Goal: Task Accomplishment & Management: Manage account settings

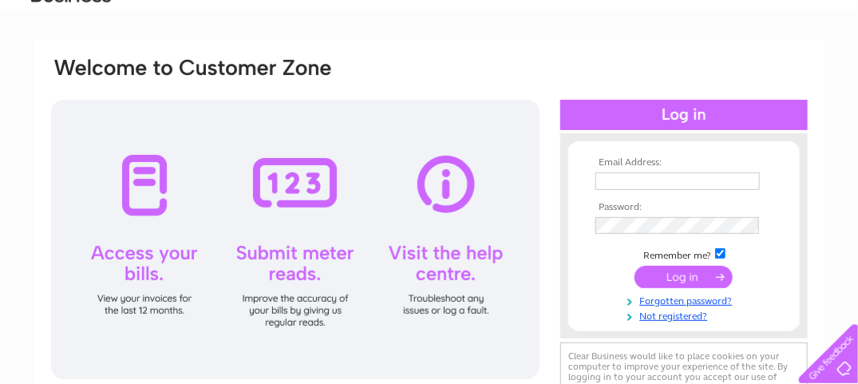
type input "clmleeds@aol.com"
click at [681, 276] on input "submit" at bounding box center [684, 277] width 98 height 22
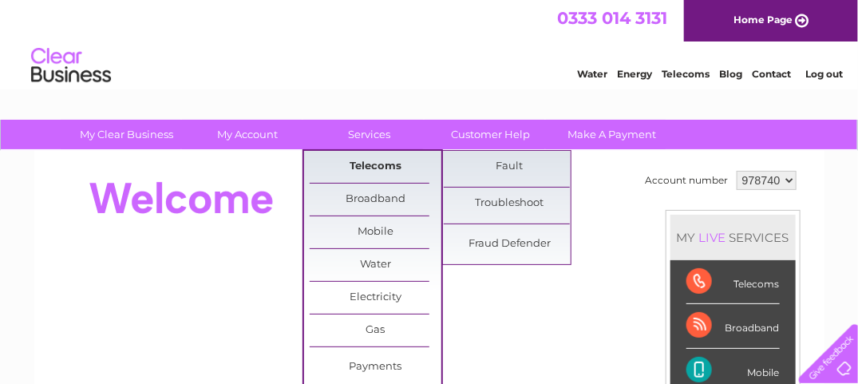
click at [365, 164] on link "Telecoms" at bounding box center [376, 167] width 132 height 32
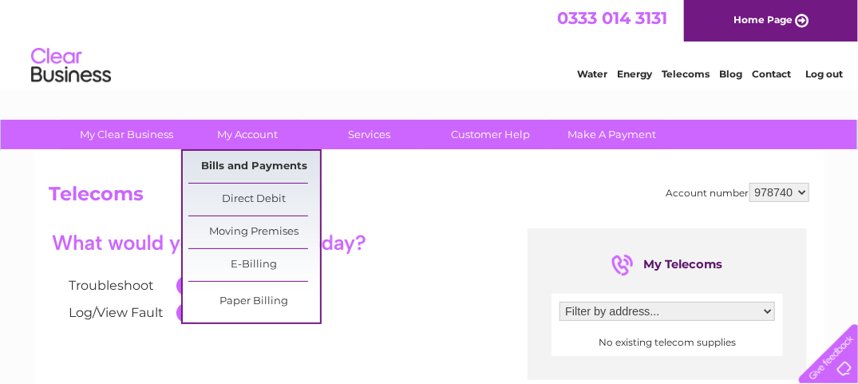
click at [255, 161] on link "Bills and Payments" at bounding box center [254, 167] width 132 height 32
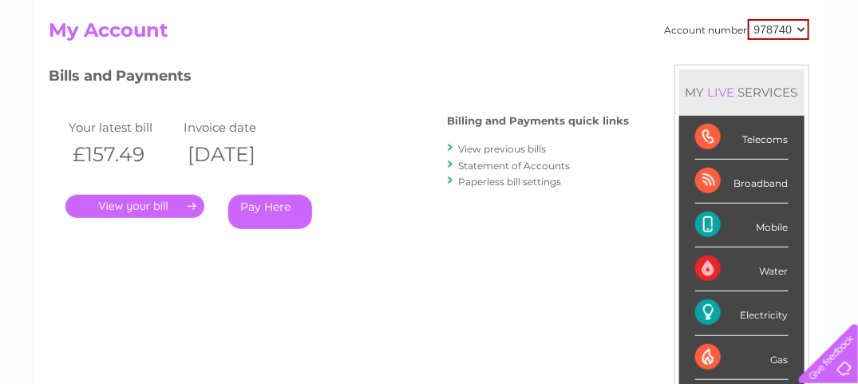
scroll to position [160, 0]
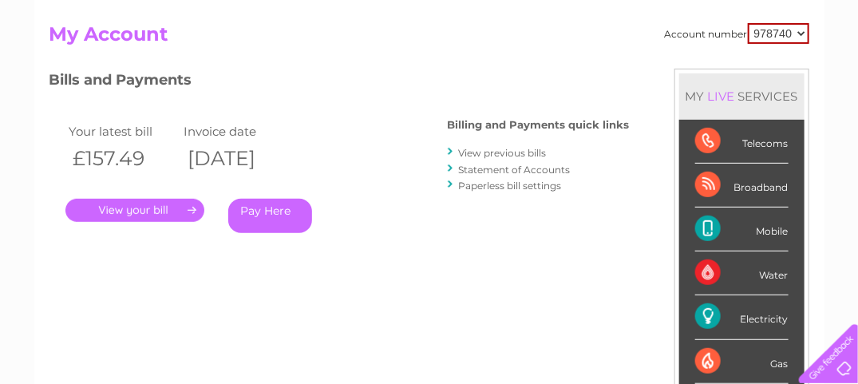
click at [191, 209] on link "." at bounding box center [134, 210] width 139 height 23
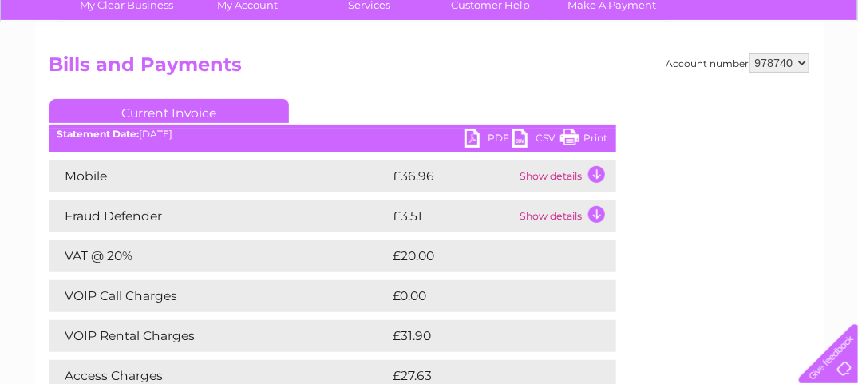
scroll to position [160, 0]
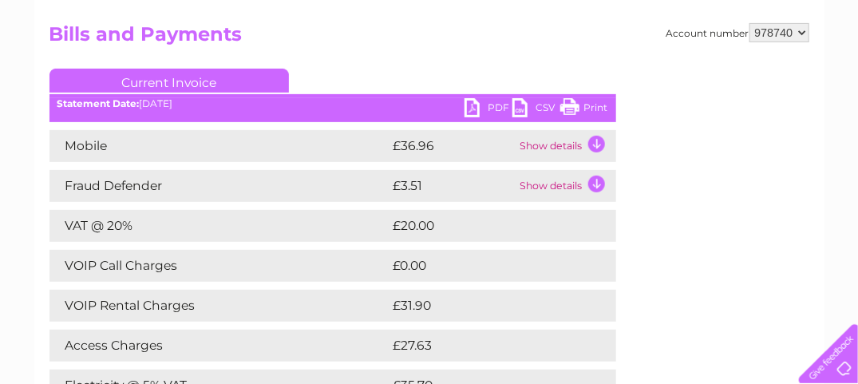
drag, startPoint x: 595, startPoint y: 105, endPoint x: 134, endPoint y: 294, distance: 497.6
click at [595, 105] on link "Print" at bounding box center [584, 109] width 48 height 23
click at [595, 140] on td "Show details" at bounding box center [566, 146] width 100 height 32
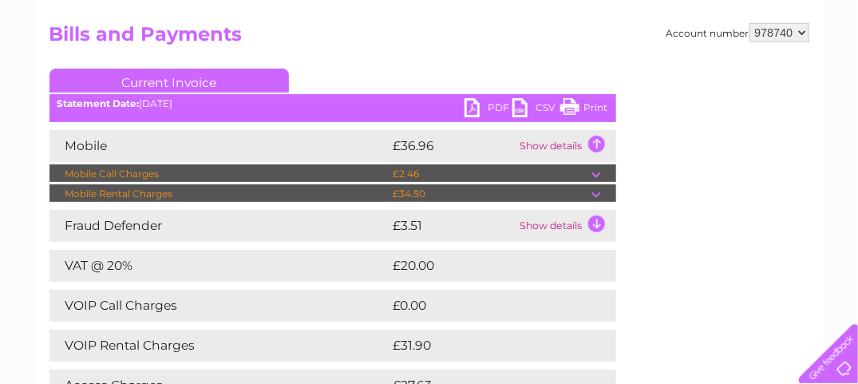
click at [592, 192] on td at bounding box center [604, 193] width 25 height 19
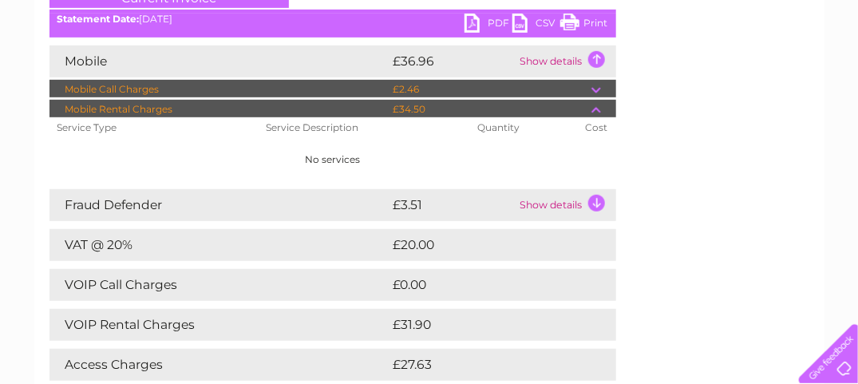
scroll to position [239, 0]
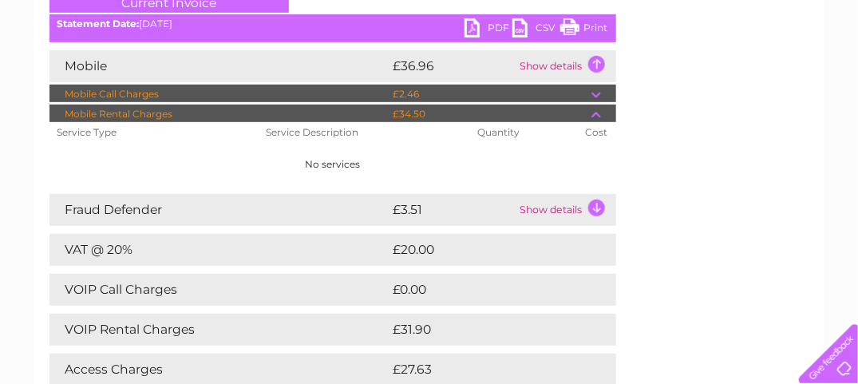
click at [556, 64] on td "Show details" at bounding box center [566, 66] width 100 height 32
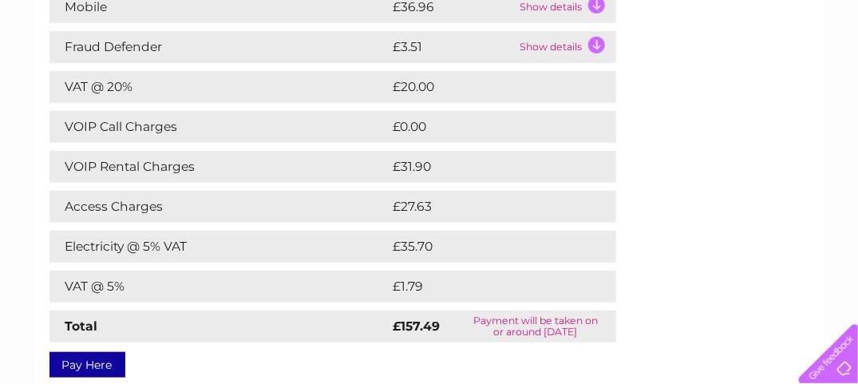
scroll to position [319, 0]
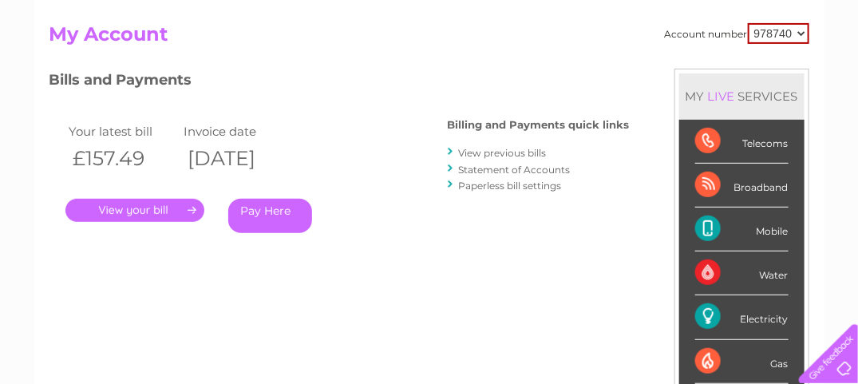
click at [754, 315] on div "Electricity" at bounding box center [741, 317] width 93 height 44
click at [701, 311] on div "Electricity" at bounding box center [741, 317] width 93 height 44
click at [754, 311] on div "Electricity" at bounding box center [741, 317] width 93 height 44
click at [799, 32] on select "978740" at bounding box center [778, 33] width 61 height 21
click at [748, 23] on select "978740" at bounding box center [778, 33] width 61 height 21
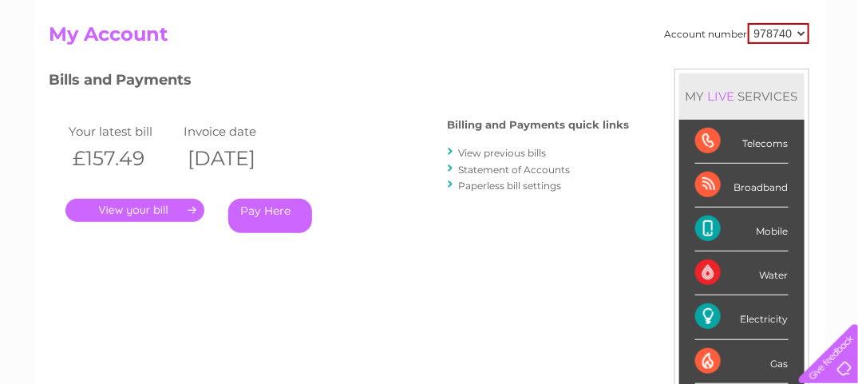
click at [708, 135] on div "Telecoms" at bounding box center [741, 142] width 93 height 44
click at [704, 137] on div "Telecoms" at bounding box center [741, 142] width 93 height 44
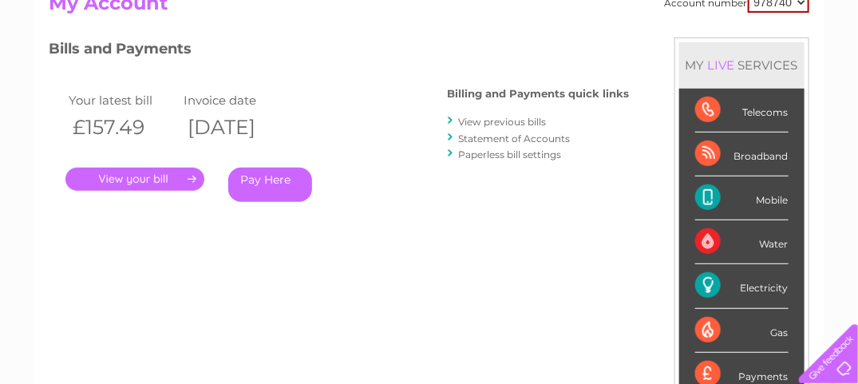
scroll to position [160, 0]
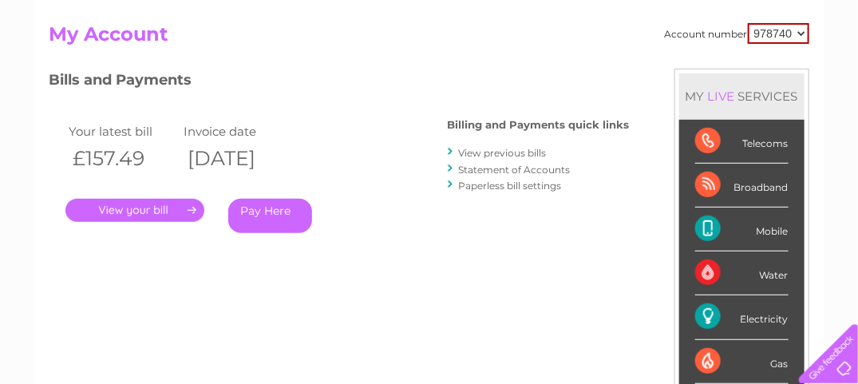
click at [704, 184] on div "Broadband" at bounding box center [741, 186] width 93 height 44
click at [744, 97] on div "MY LIVE SERVICES" at bounding box center [741, 96] width 125 height 46
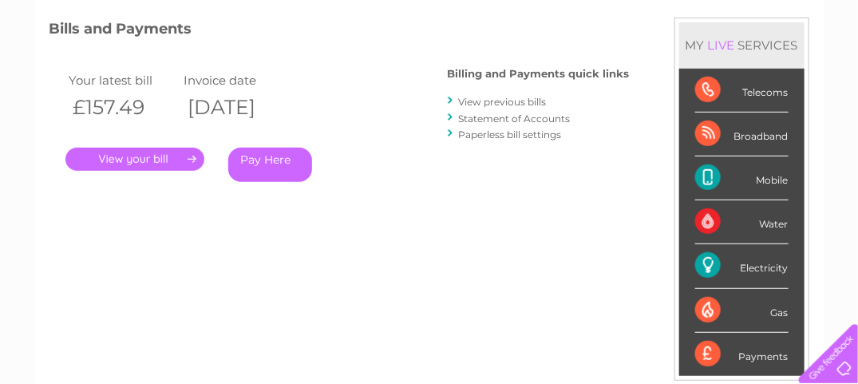
scroll to position [239, 0]
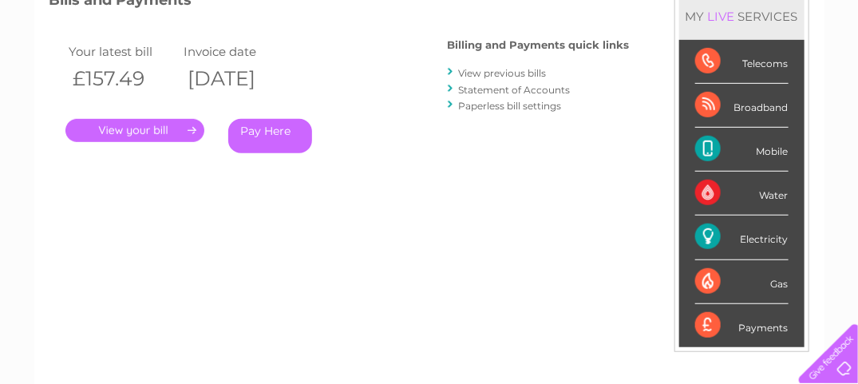
click at [766, 236] on div "Electricity" at bounding box center [741, 238] width 93 height 44
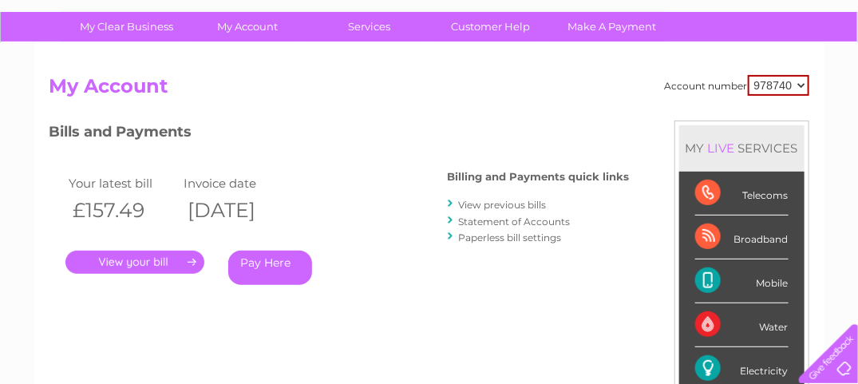
scroll to position [0, 0]
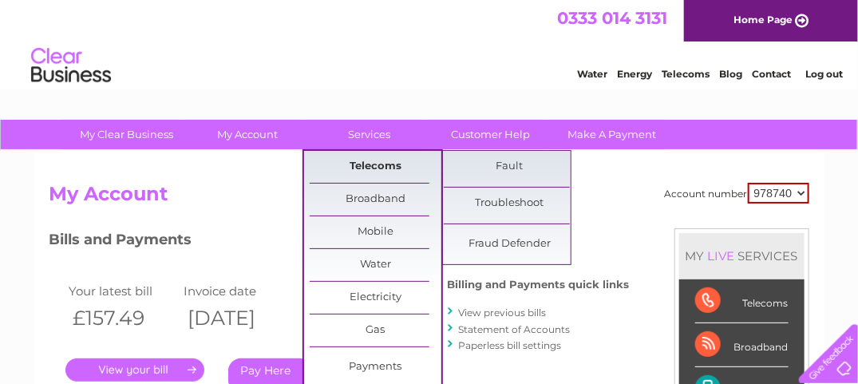
click at [369, 164] on link "Telecoms" at bounding box center [376, 167] width 132 height 32
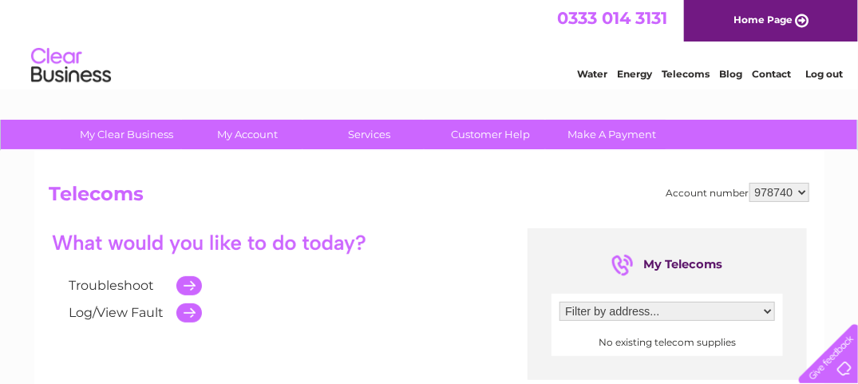
click at [768, 310] on select "Filter by address..." at bounding box center [668, 311] width 216 height 19
click at [766, 307] on select "Filter by address..." at bounding box center [668, 311] width 216 height 19
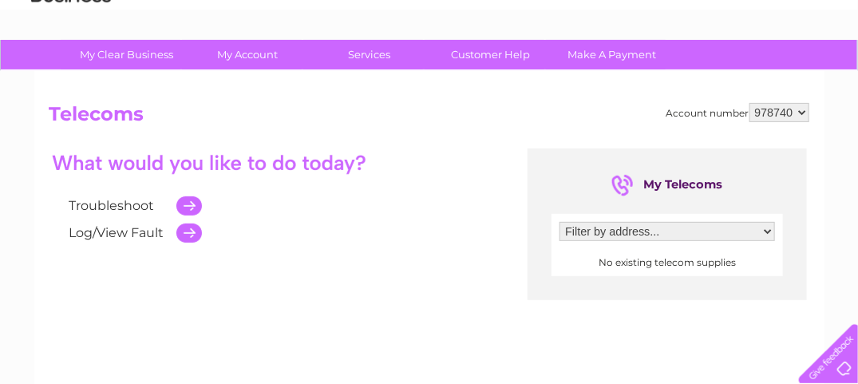
scroll to position [80, 0]
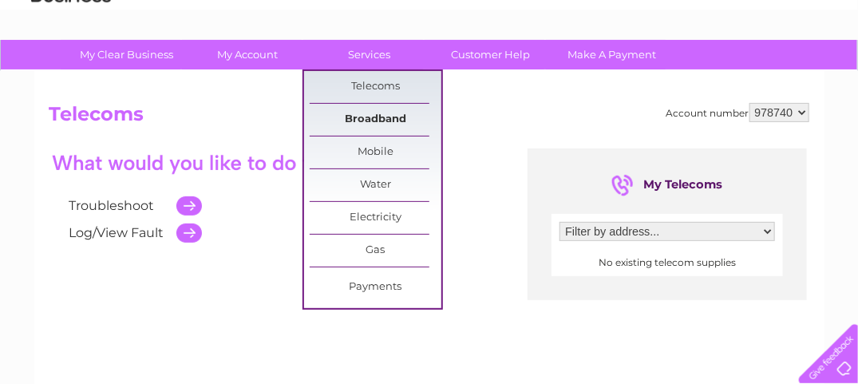
click at [370, 115] on link "Broadband" at bounding box center [376, 120] width 132 height 32
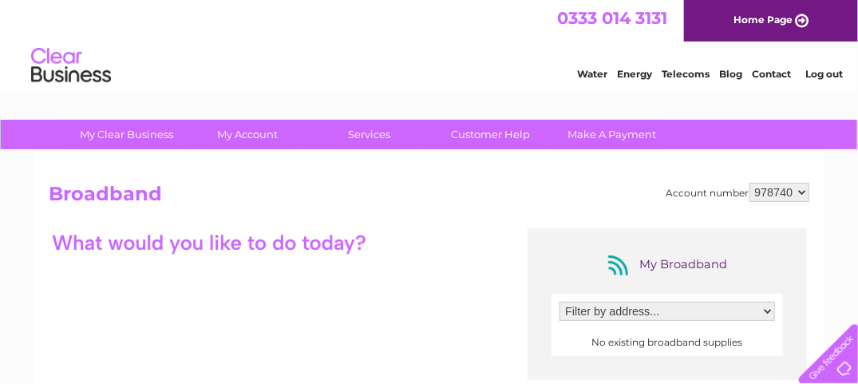
click at [616, 261] on div "My Broadband" at bounding box center [667, 265] width 128 height 26
click at [770, 310] on select "Filter by address..." at bounding box center [668, 311] width 216 height 19
click at [560, 302] on select "Filter by address..." at bounding box center [668, 311] width 216 height 19
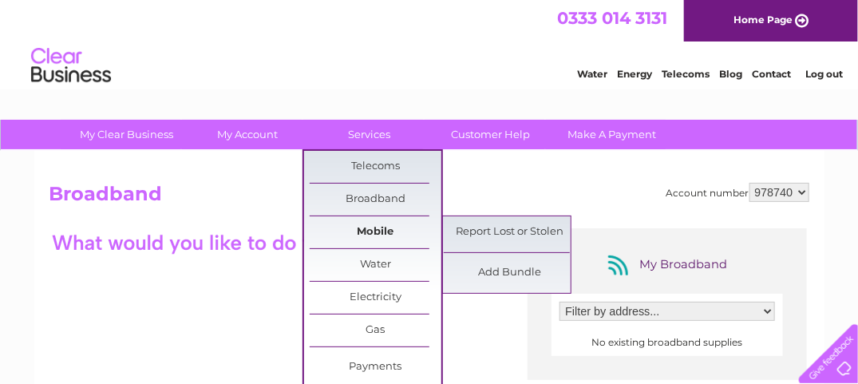
click at [383, 228] on link "Mobile" at bounding box center [376, 232] width 132 height 32
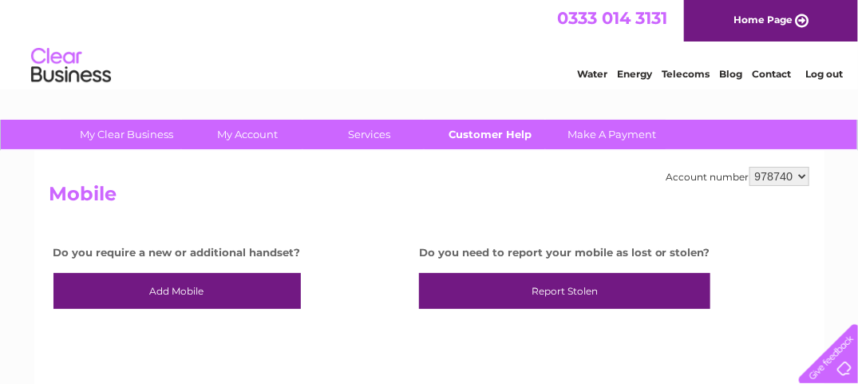
click at [478, 133] on link "Customer Help" at bounding box center [491, 135] width 132 height 30
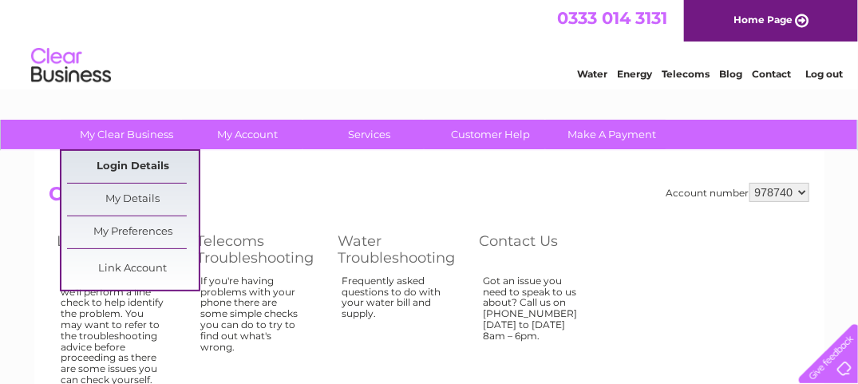
click at [140, 164] on link "Login Details" at bounding box center [133, 167] width 132 height 32
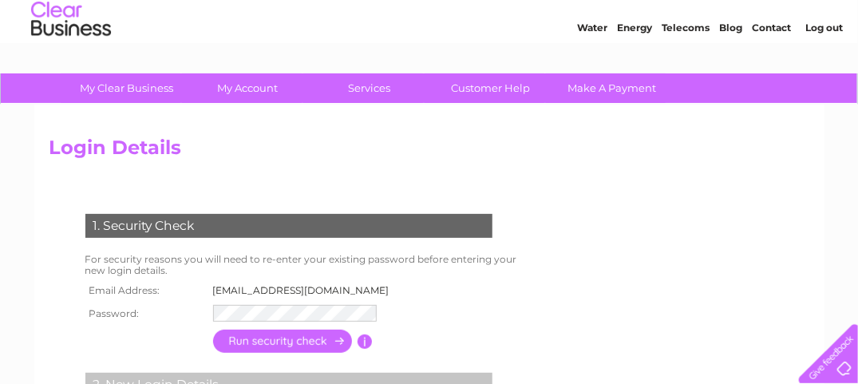
scroll to position [80, 0]
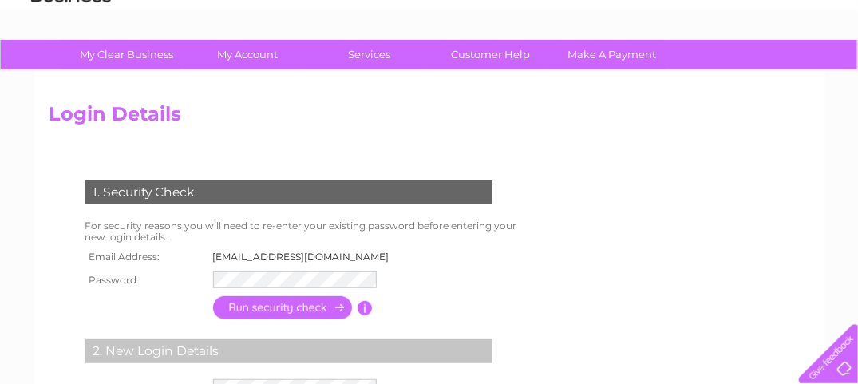
click at [341, 307] on input "button" at bounding box center [283, 307] width 140 height 23
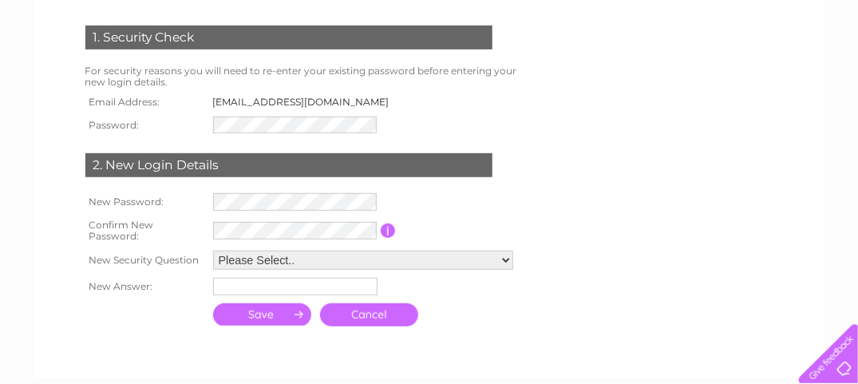
scroll to position [239, 0]
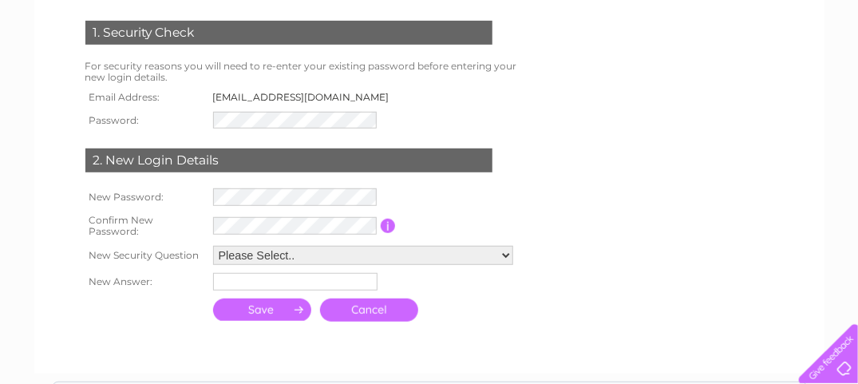
click at [382, 305] on link "Cancel" at bounding box center [369, 310] width 98 height 23
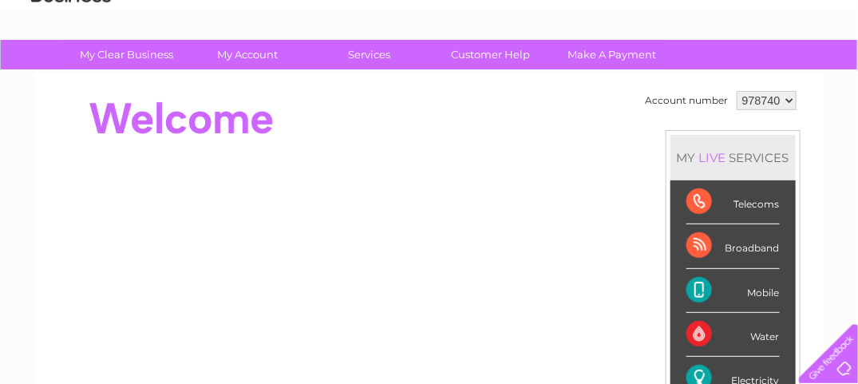
scroll to position [80, 0]
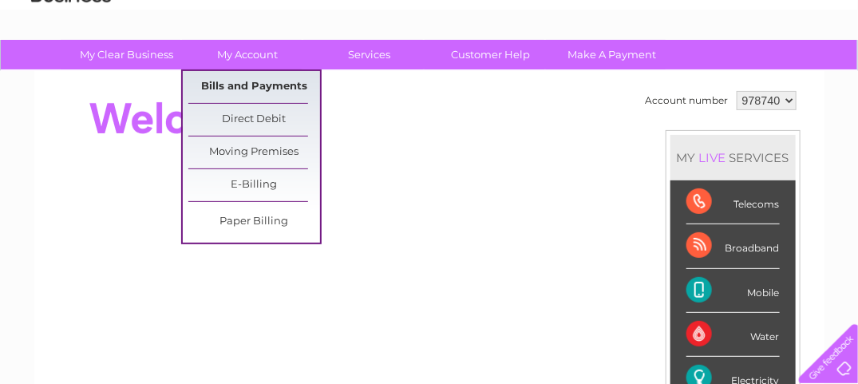
click at [238, 85] on link "Bills and Payments" at bounding box center [254, 87] width 132 height 32
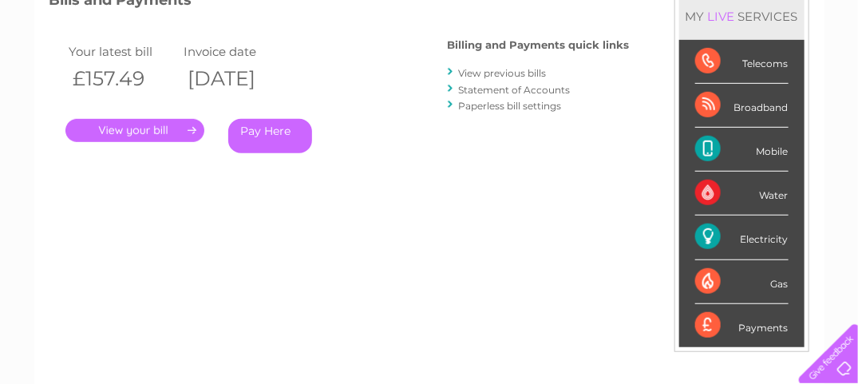
scroll to position [319, 0]
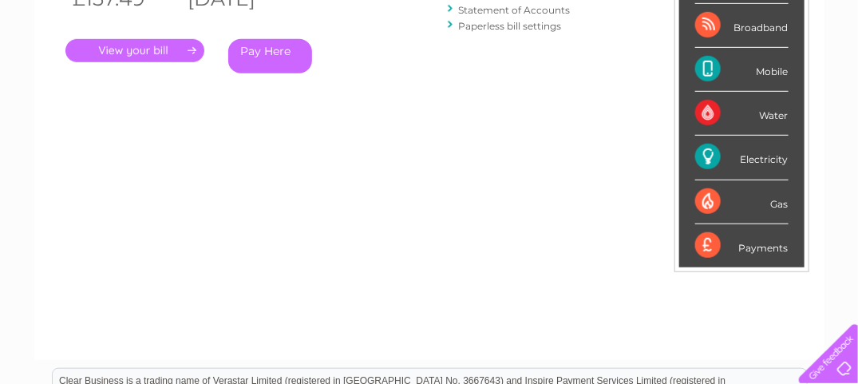
click at [190, 49] on link "." at bounding box center [134, 50] width 139 height 23
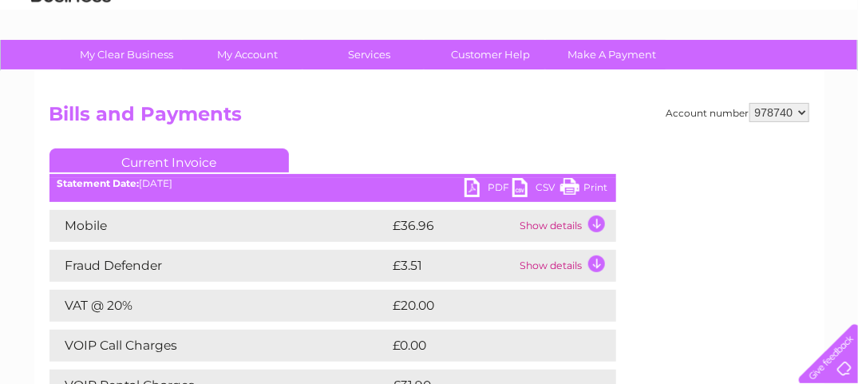
scroll to position [80, 0]
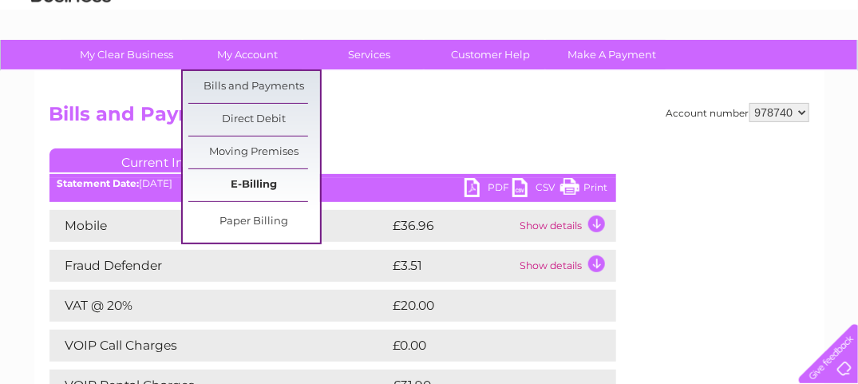
click at [257, 181] on link "E-Billing" at bounding box center [254, 185] width 132 height 32
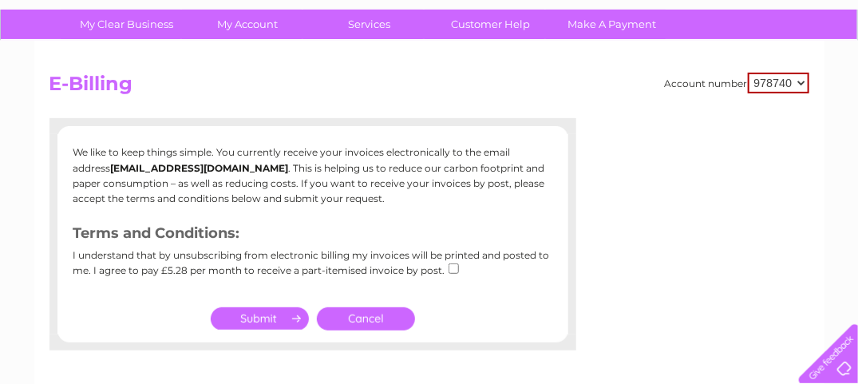
scroll to position [160, 0]
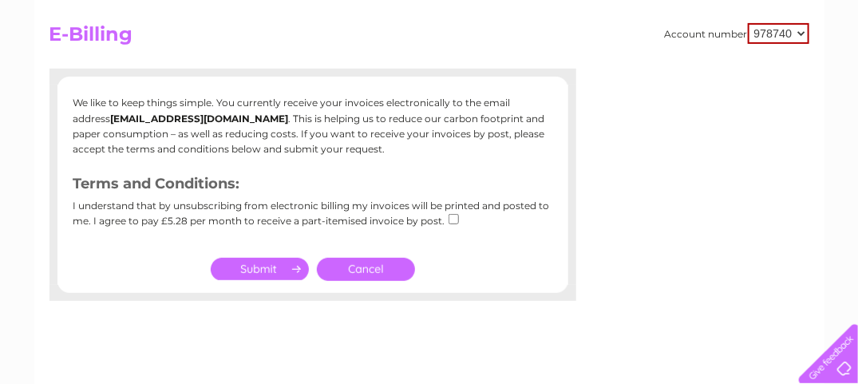
click at [374, 267] on link "Cancel" at bounding box center [366, 269] width 98 height 23
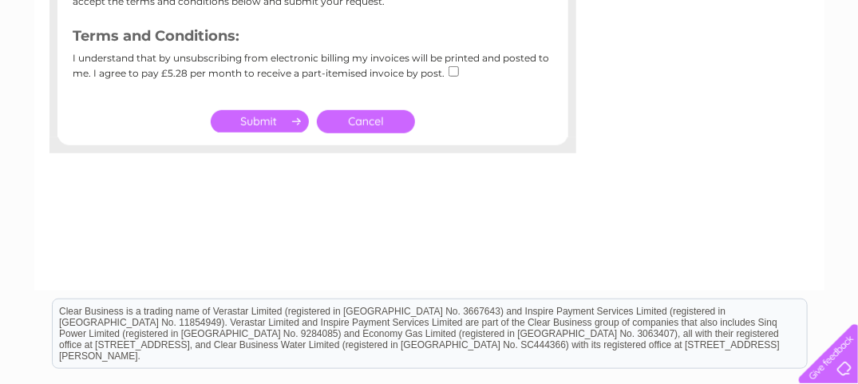
scroll to position [319, 0]
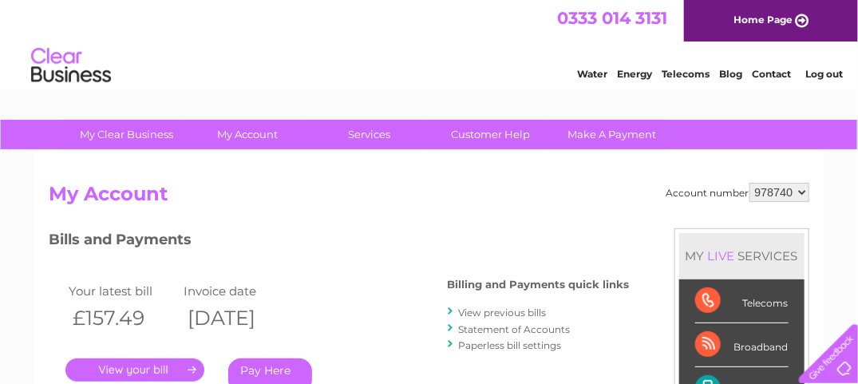
click at [498, 311] on link "View previous bills" at bounding box center [503, 313] width 88 height 12
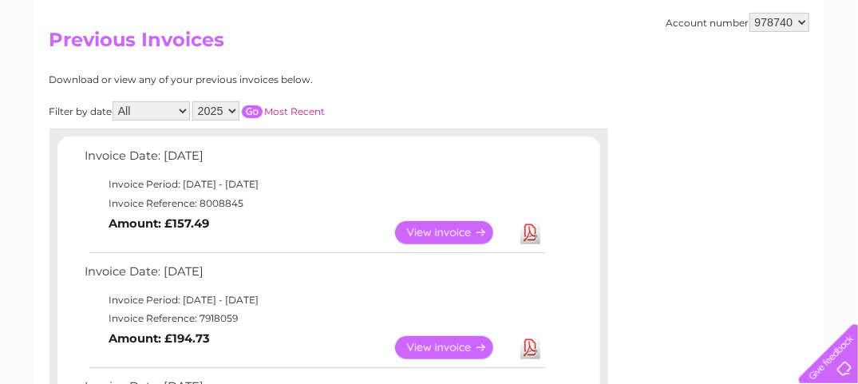
scroll to position [160, 0]
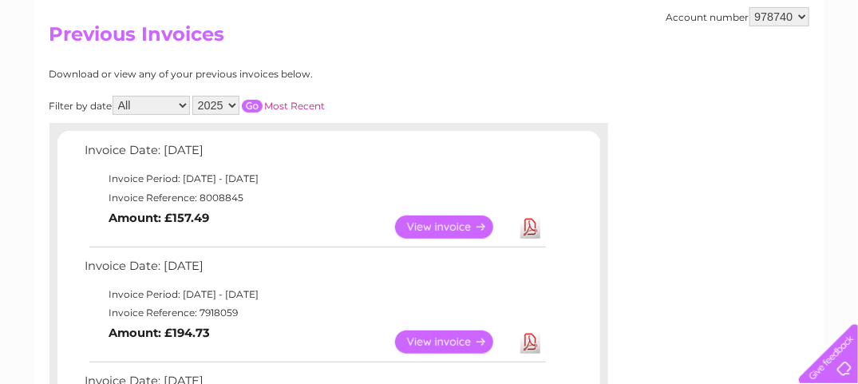
click at [481, 337] on link "View" at bounding box center [453, 341] width 117 height 23
